Goal: Information Seeking & Learning: Learn about a topic

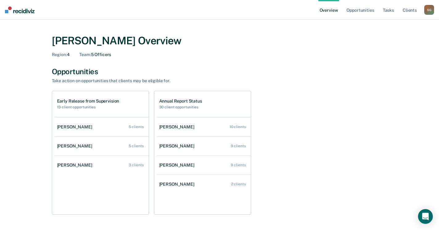
click at [254, 121] on div "Early Release from Supervision 13 client opportunities [PERSON_NAME] 5 clients …" at bounding box center [219, 153] width 335 height 124
